Goal: Find specific page/section: Find specific page/section

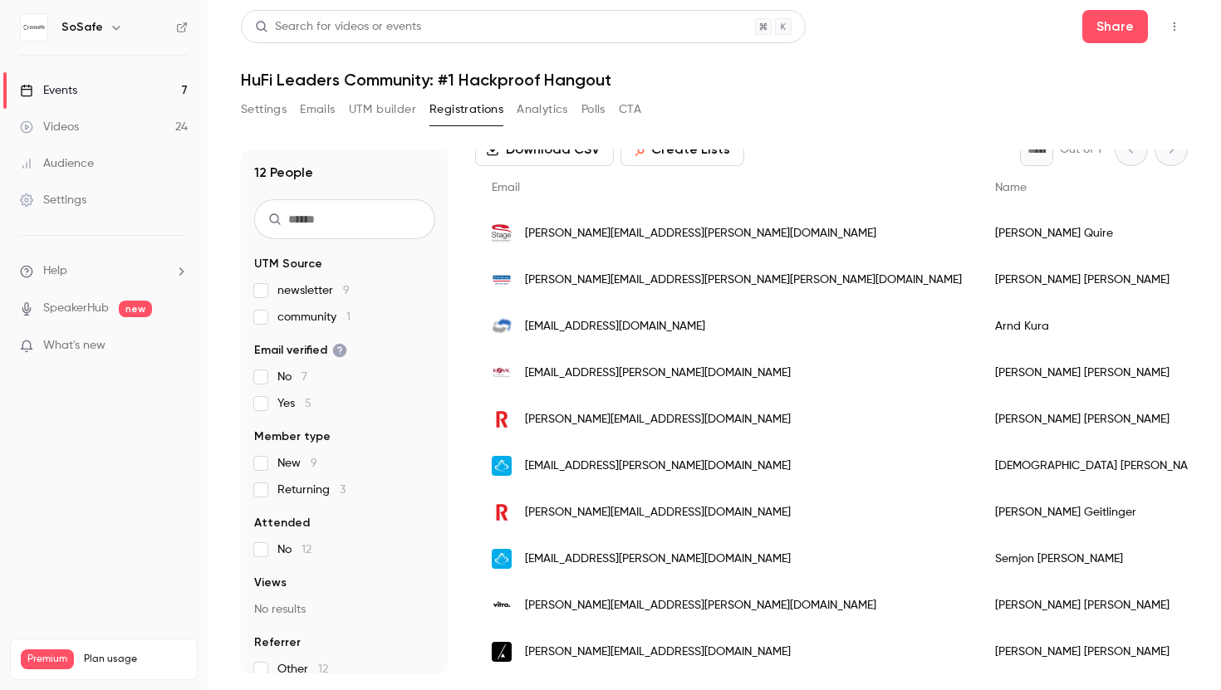
scroll to position [193, 0]
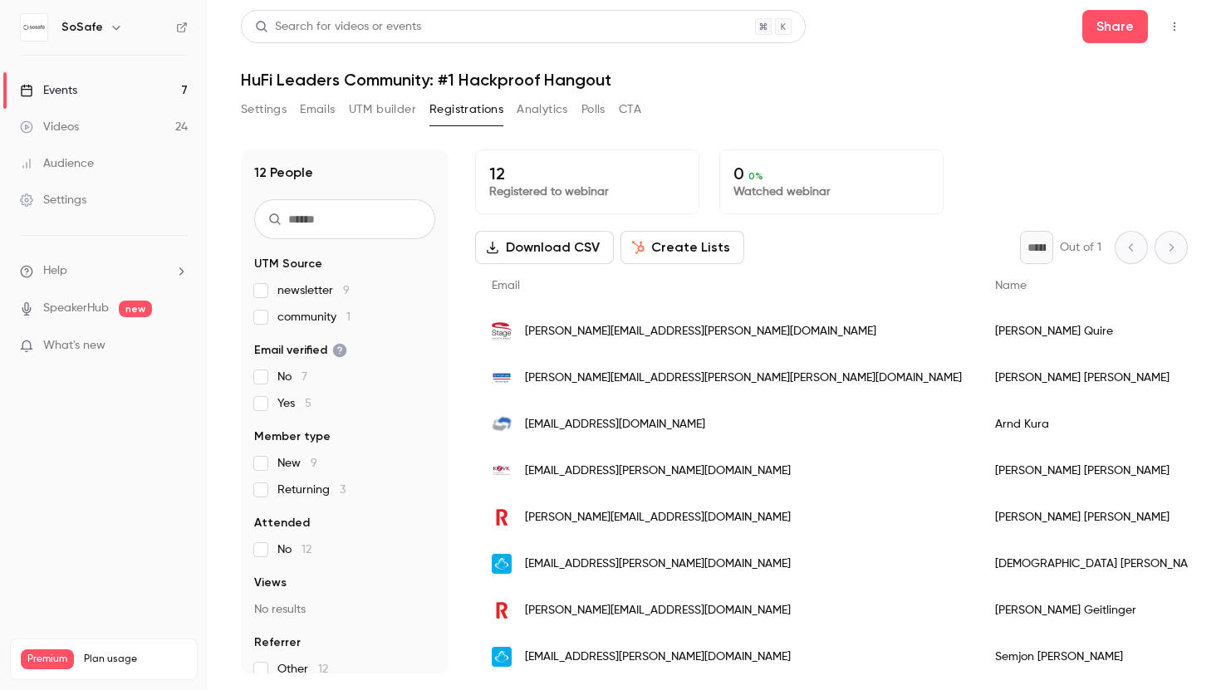
click at [1179, 23] on icon "button" at bounding box center [1174, 27] width 13 height 12
click at [1115, 107] on div "Enter Studio" at bounding box center [1111, 112] width 126 height 17
